Goal: Information Seeking & Learning: Learn about a topic

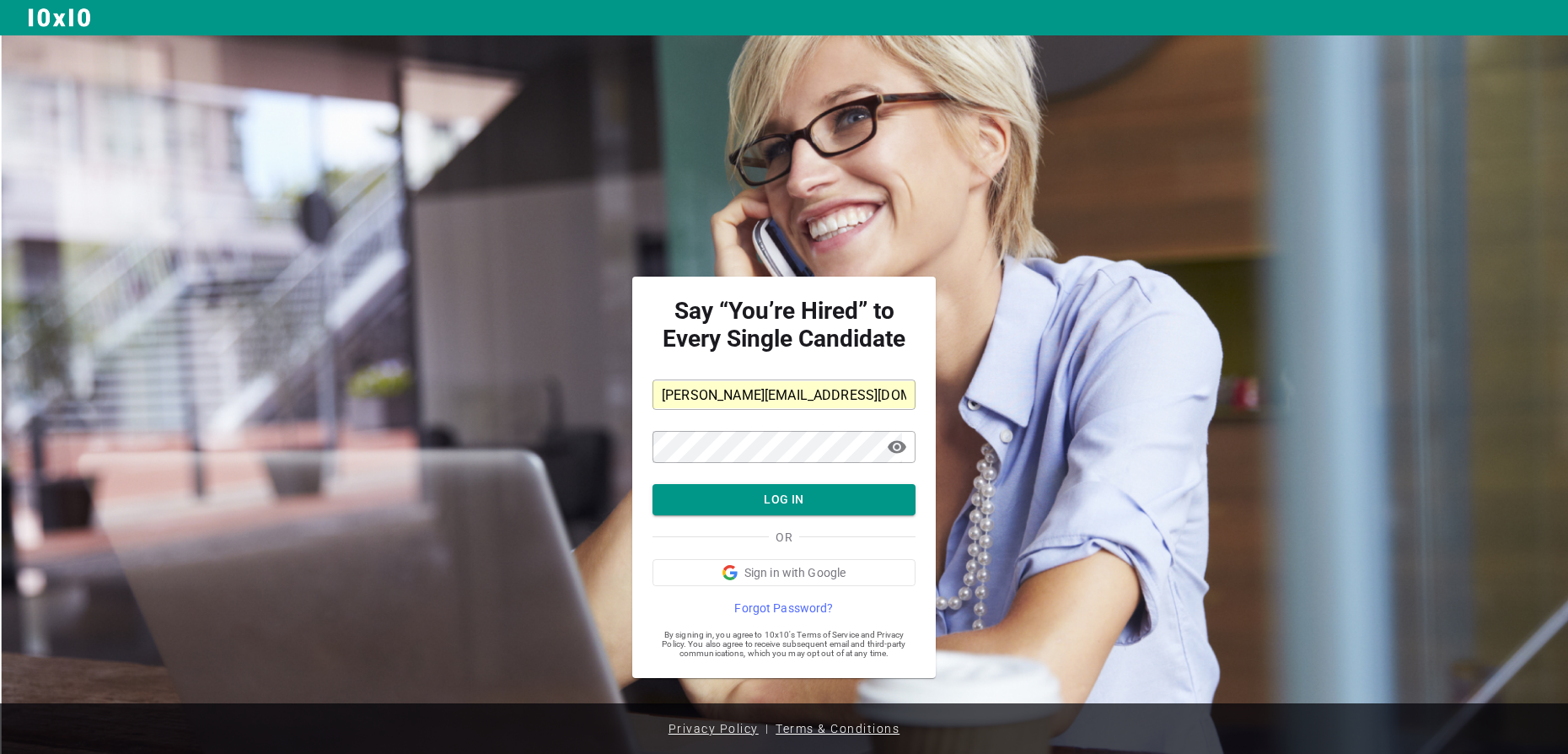
scroll to position [7, 0]
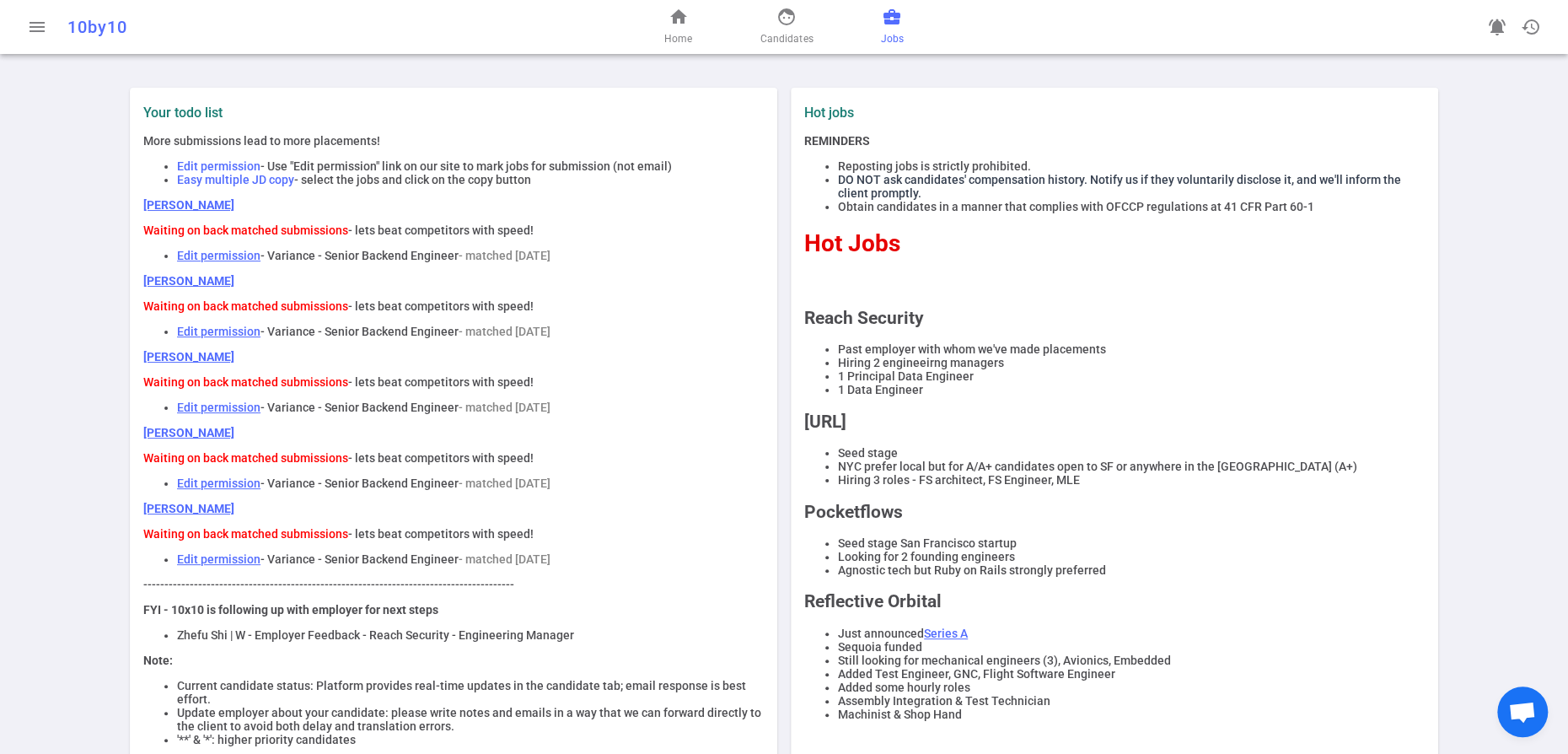
click at [901, 16] on span "business_center" at bounding box center [892, 17] width 20 height 20
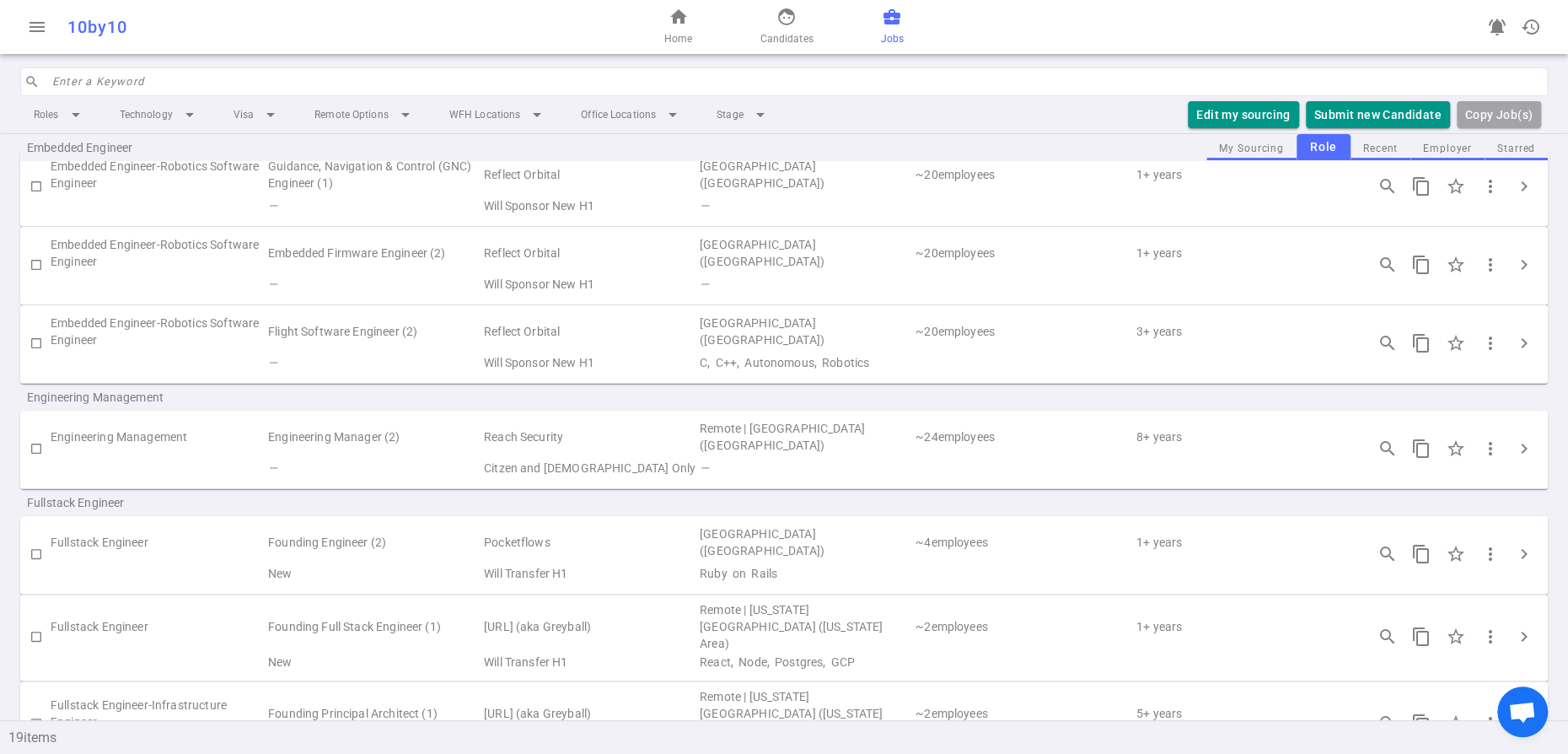
scroll to position [348, 0]
click at [1523, 457] on span "chevron_right" at bounding box center [1524, 447] width 20 height 20
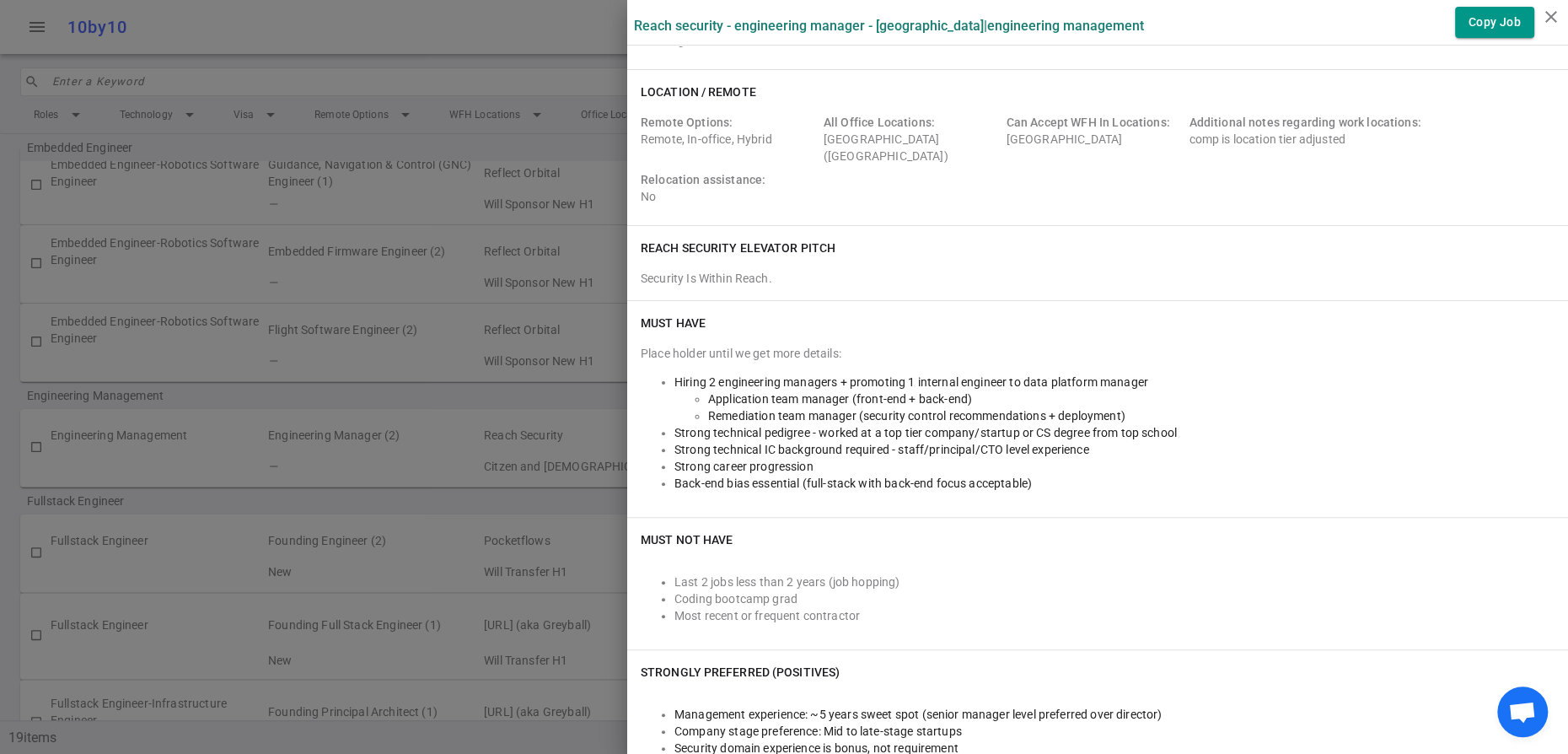
scroll to position [142, 0]
click at [454, 169] on div at bounding box center [784, 377] width 1568 height 754
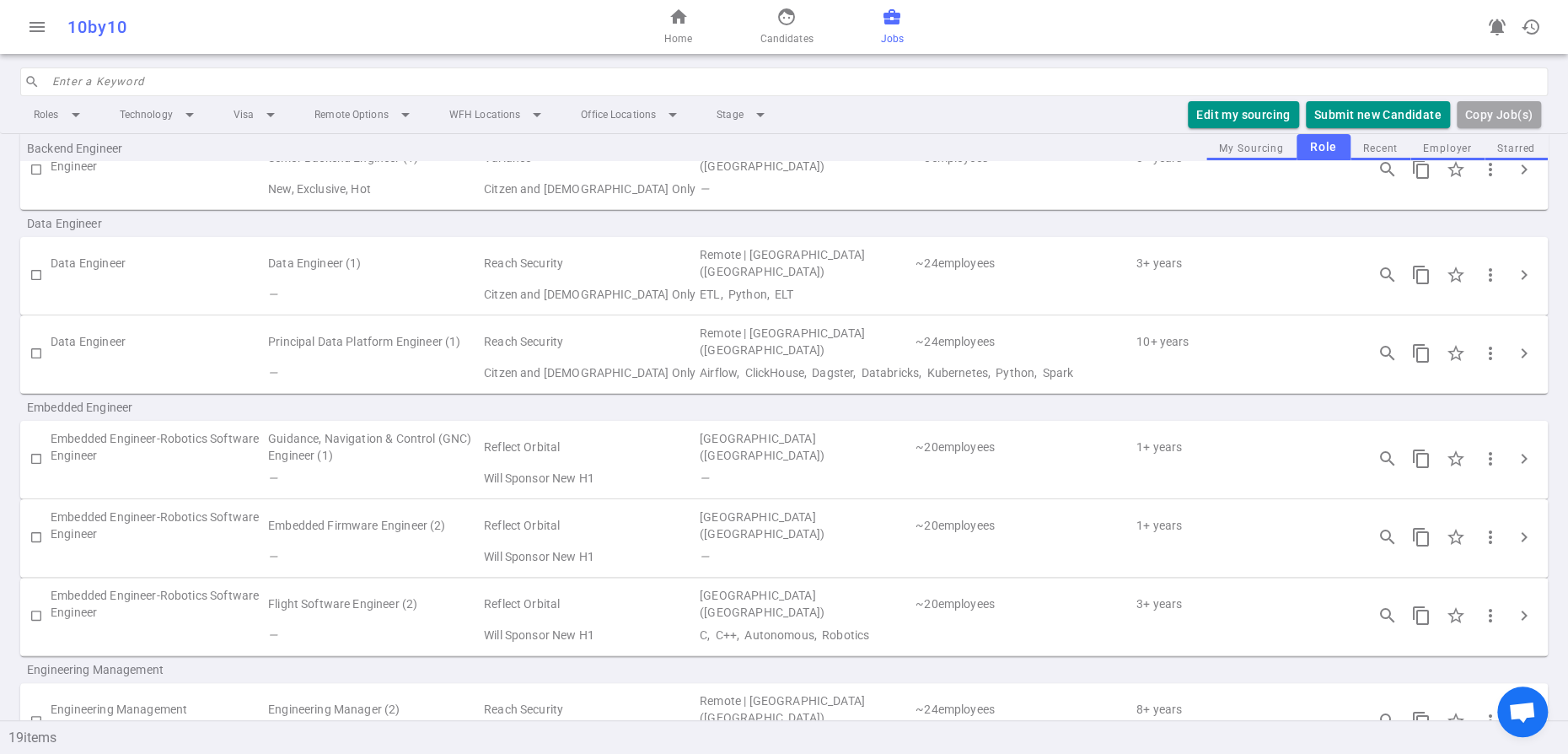
scroll to position [49, 0]
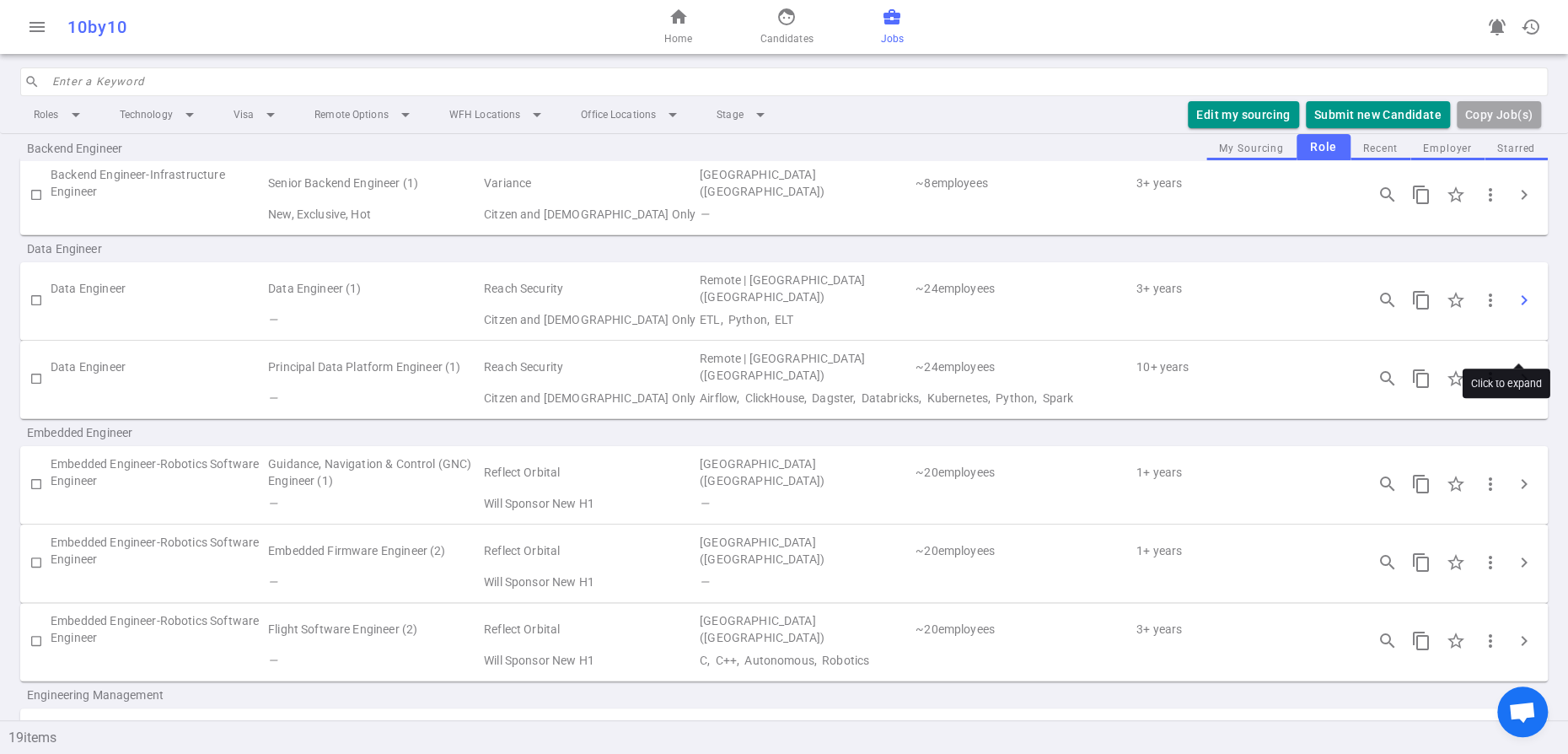
click at [1517, 310] on span "chevron_right" at bounding box center [1524, 300] width 20 height 20
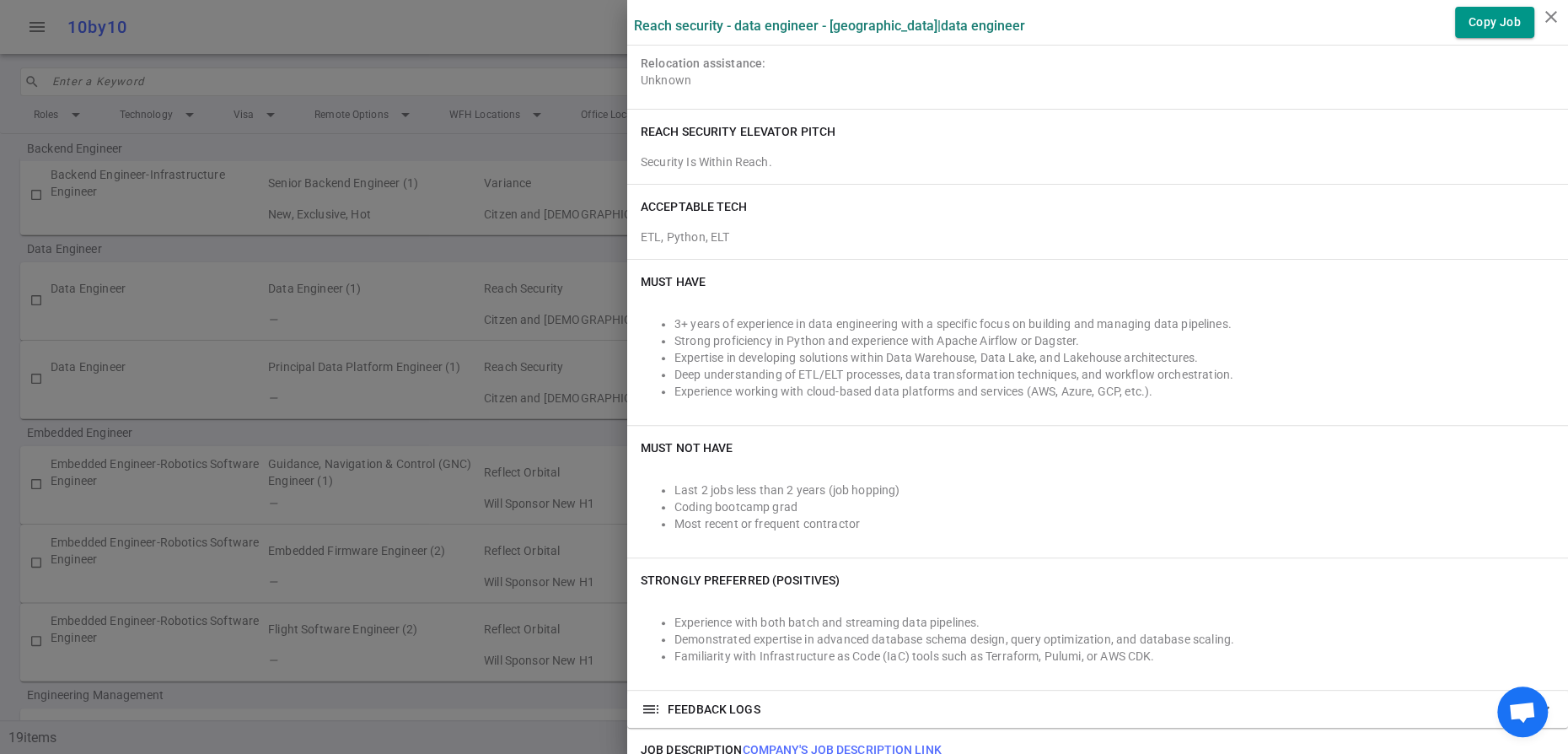
scroll to position [248, 0]
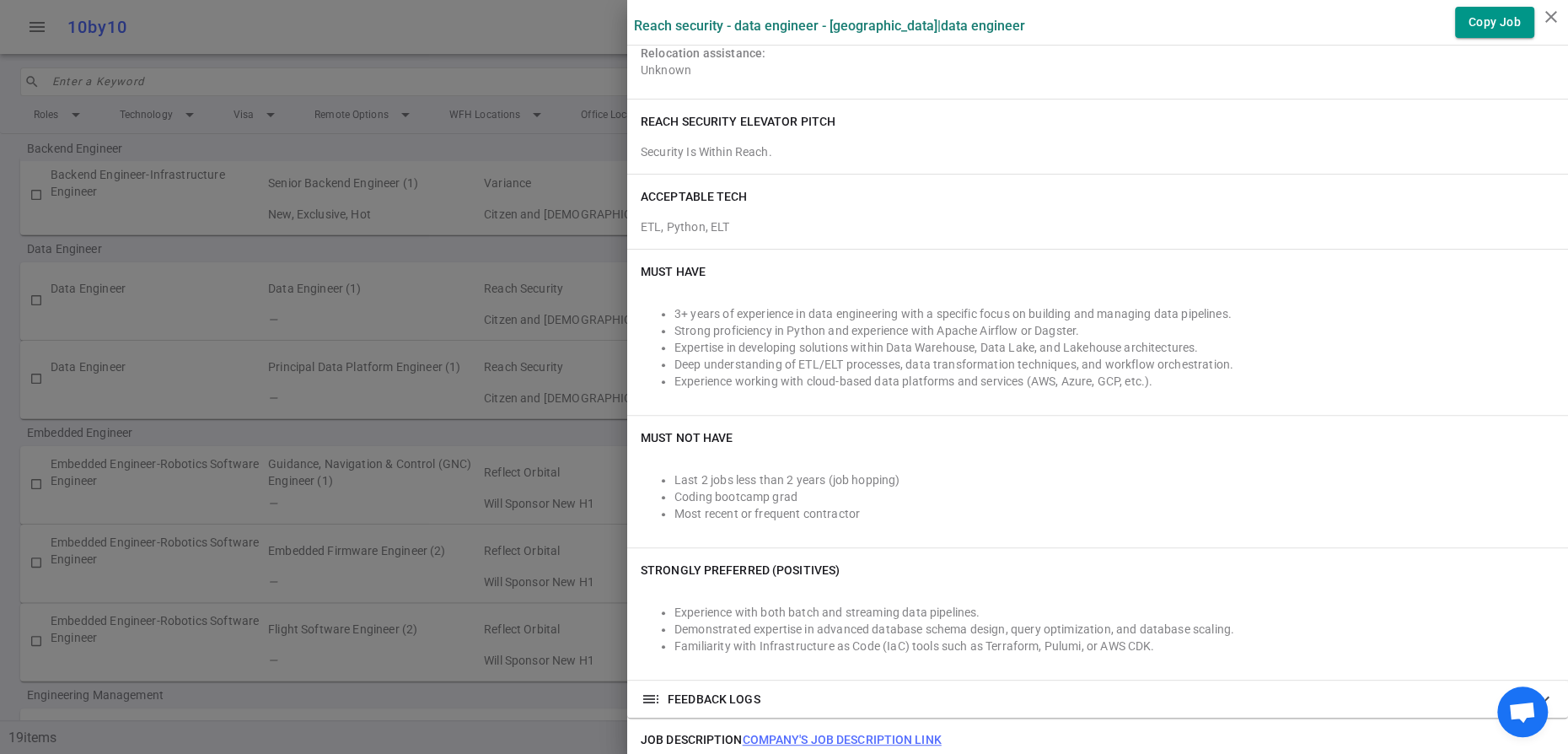
click at [496, 168] on div at bounding box center [784, 377] width 1568 height 754
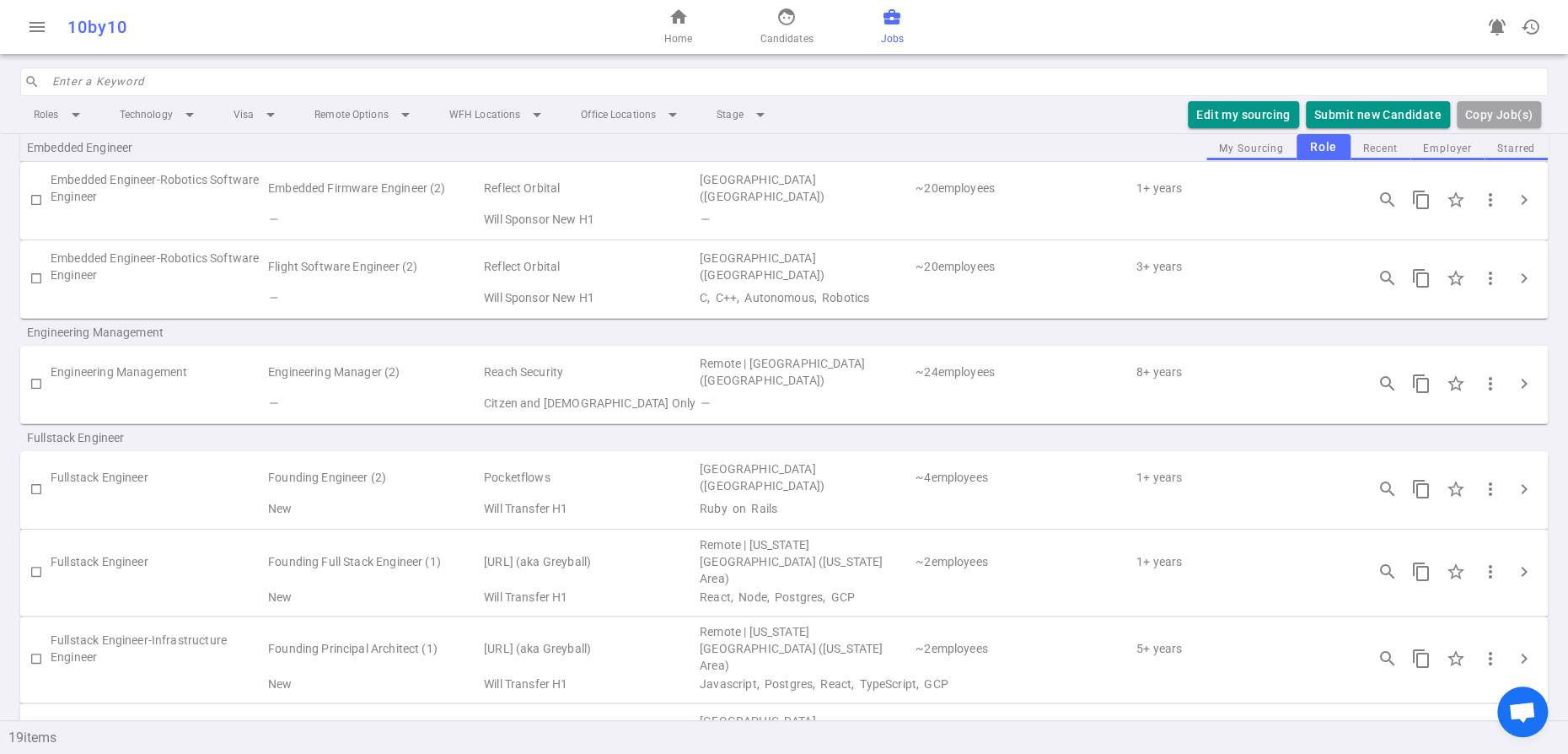
scroll to position [402, 0]
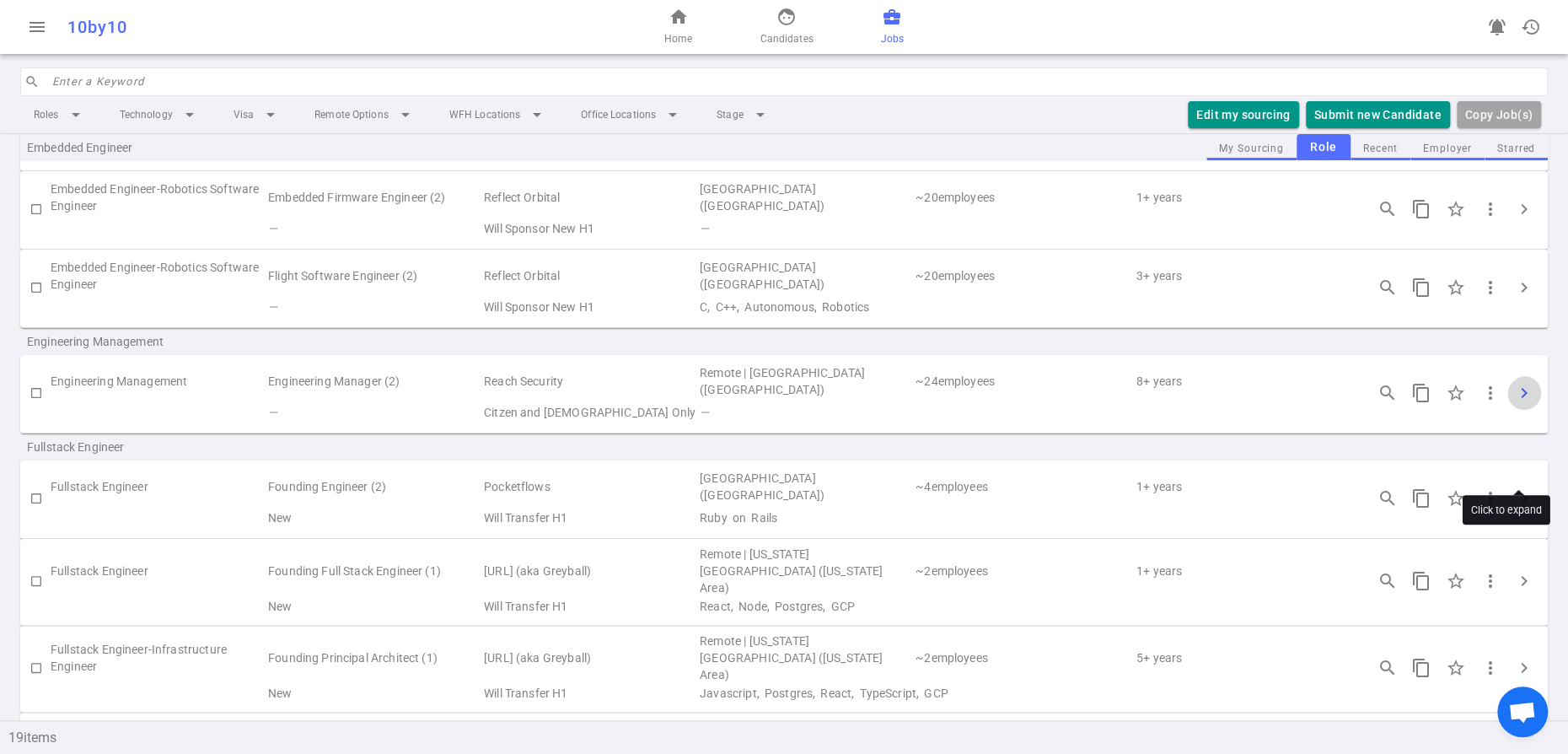
click at [1523, 403] on span "chevron_right" at bounding box center [1524, 393] width 20 height 20
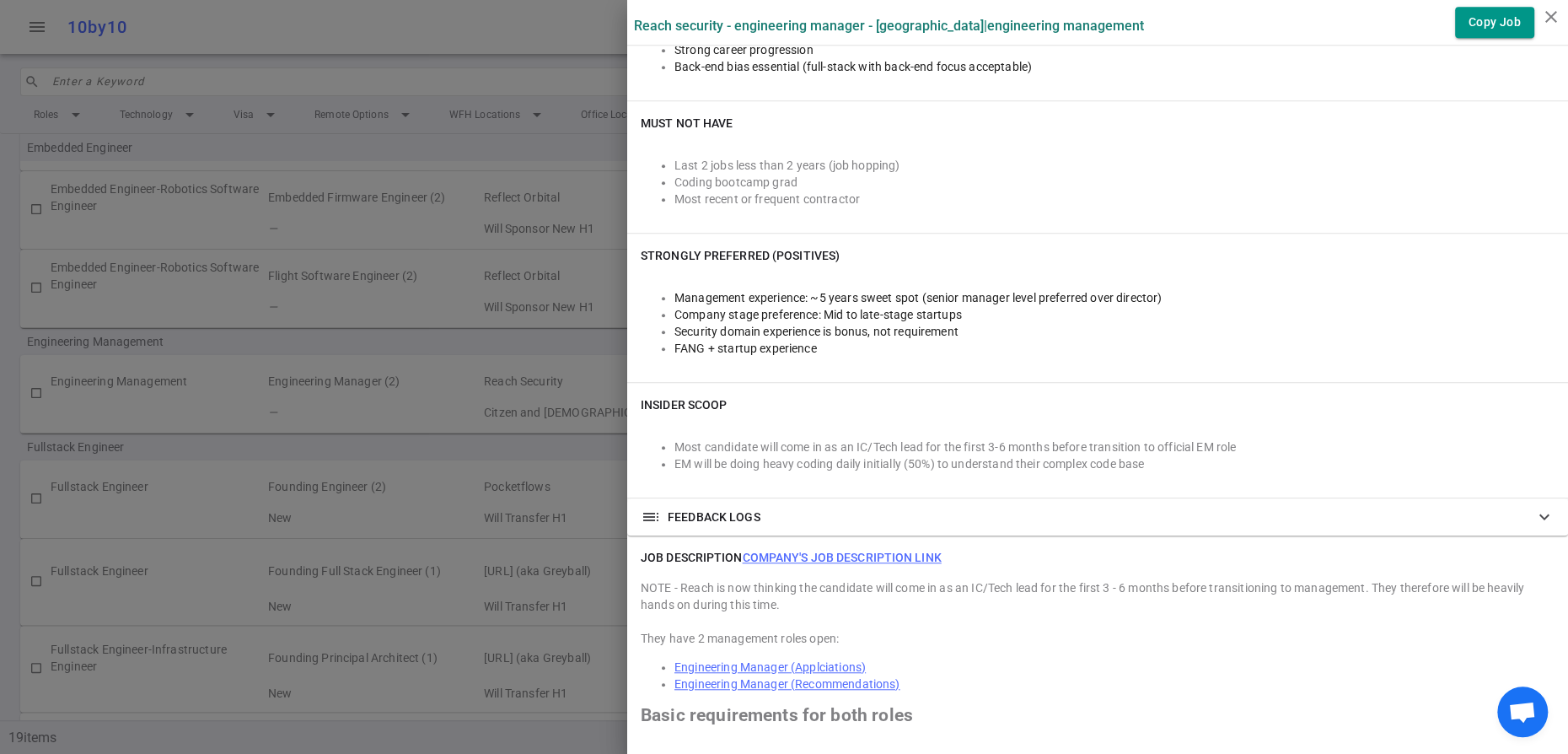
scroll to position [0, 0]
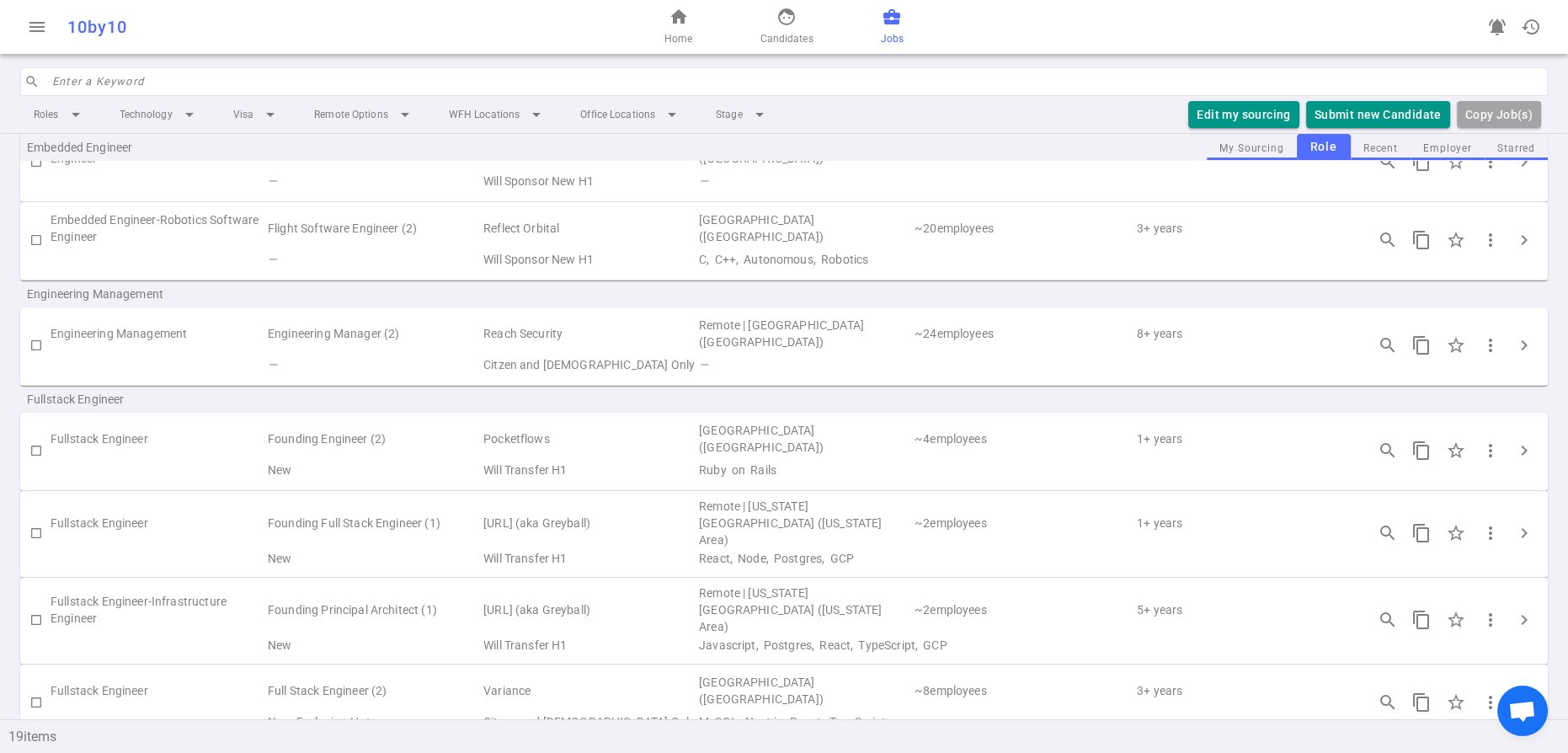
scroll to position [465, 0]
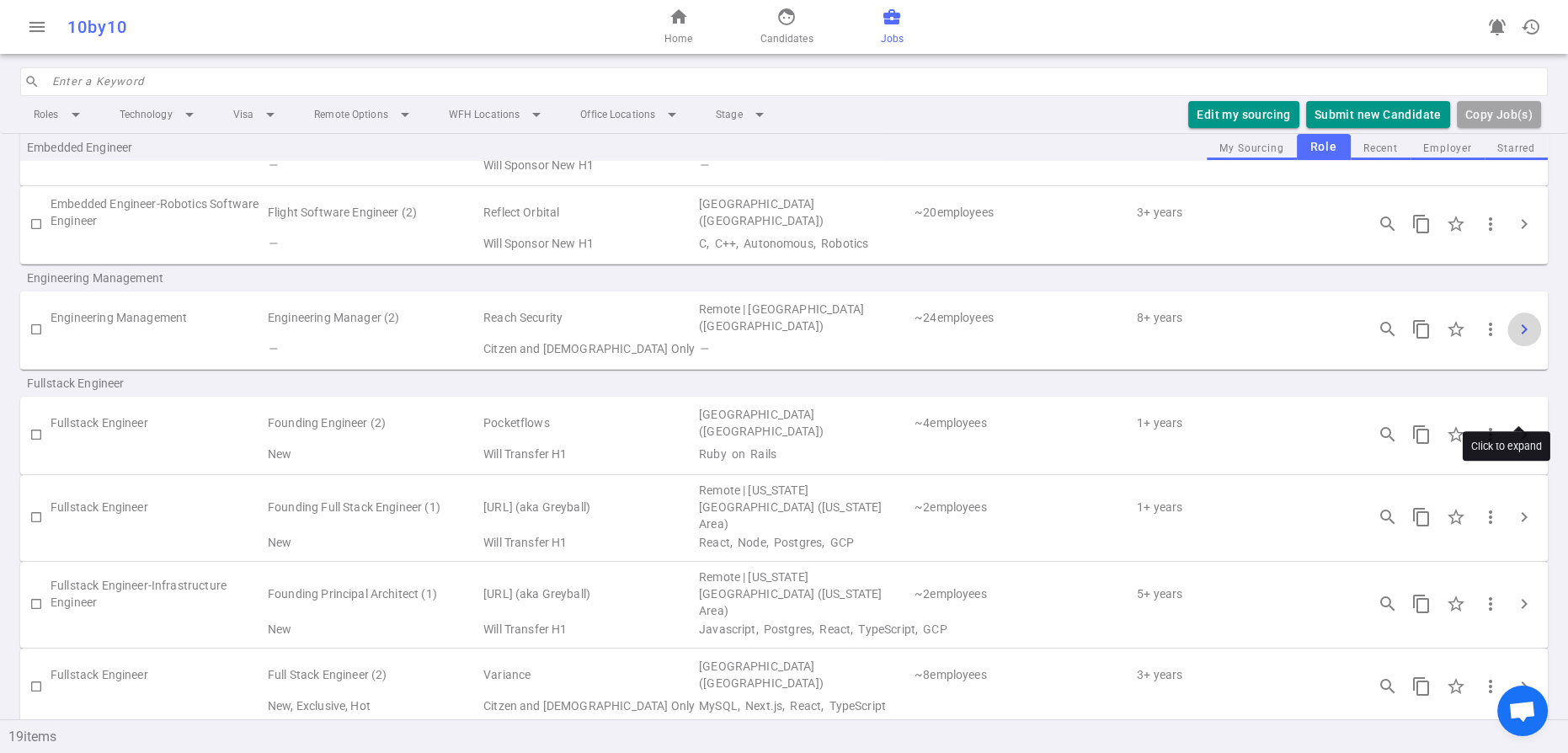
click at [1522, 339] on span "chevron_right" at bounding box center [1523, 329] width 20 height 20
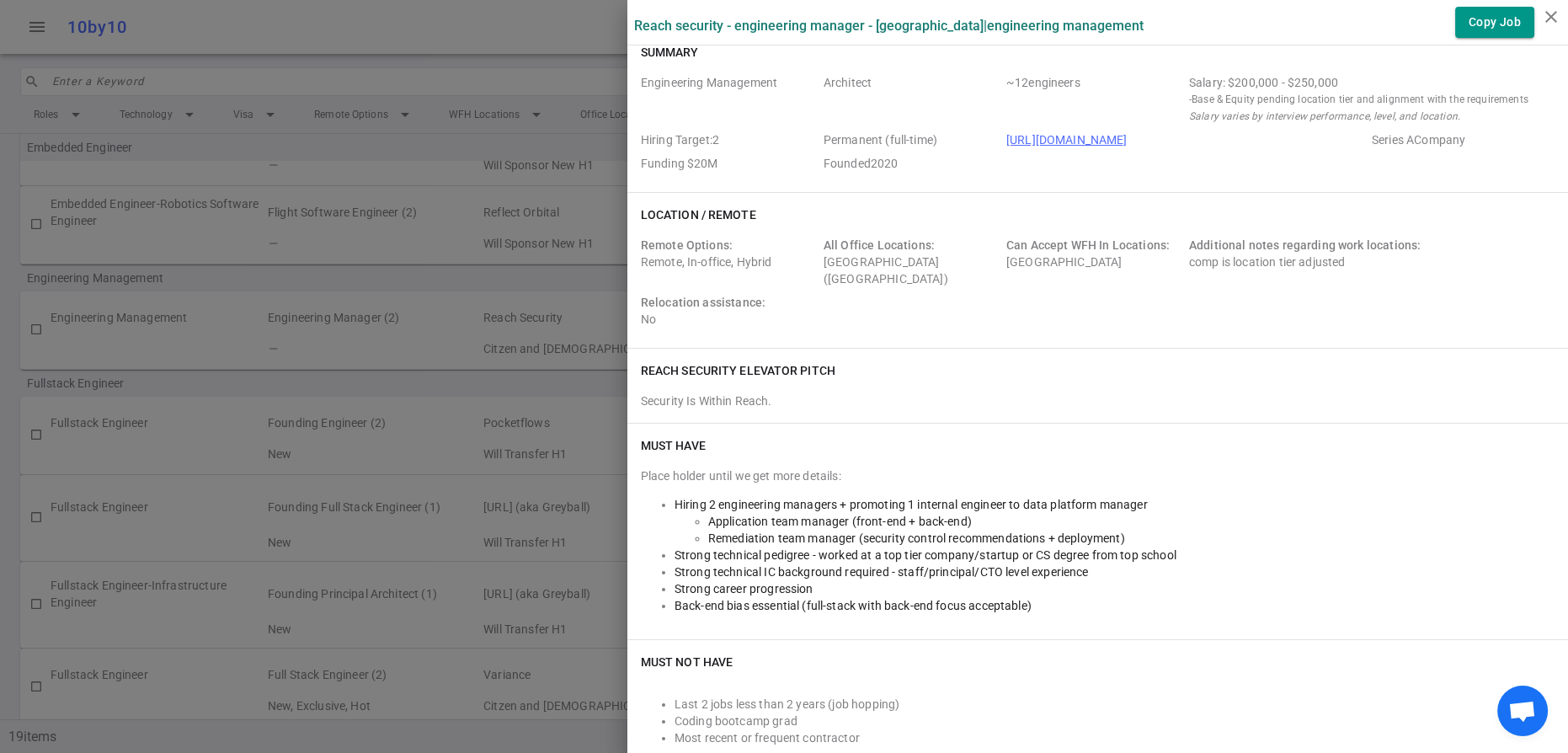
scroll to position [0, 0]
